Goal: Information Seeking & Learning: Learn about a topic

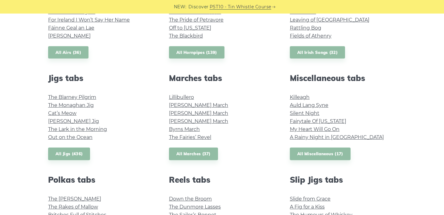
scroll to position [295, 0]
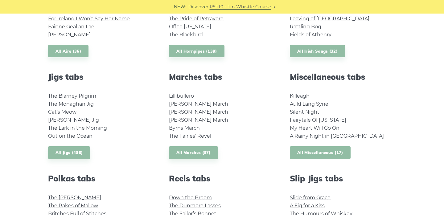
click at [317, 153] on link "All Miscellaneous (17)" at bounding box center [320, 153] width 61 height 13
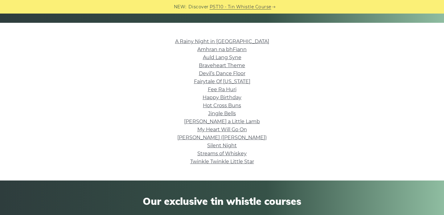
scroll to position [138, 0]
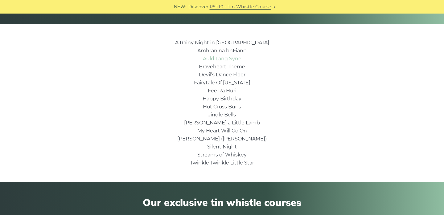
click at [234, 59] on link "Auld Lang Syne" at bounding box center [222, 59] width 39 height 6
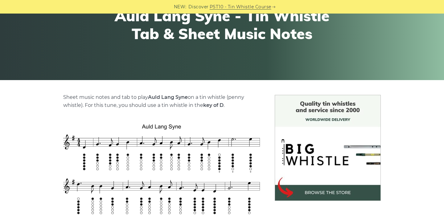
scroll to position [96, 0]
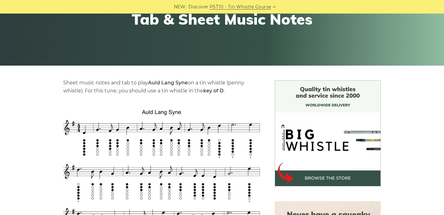
click at [334, 152] on img at bounding box center [328, 134] width 106 height 106
